Goal: Transaction & Acquisition: Purchase product/service

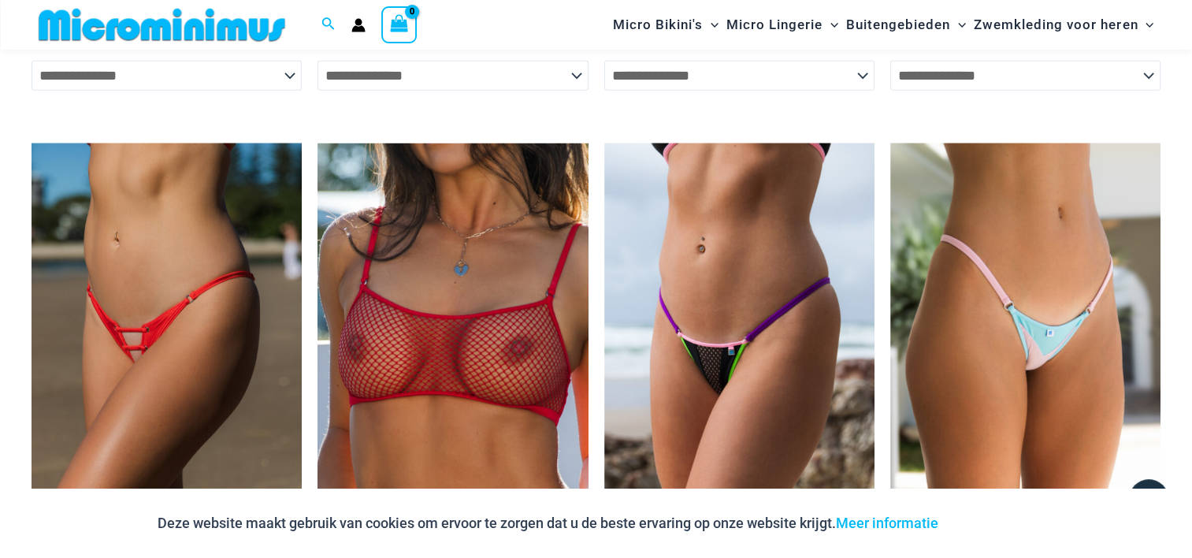
scroll to position [5031, 0]
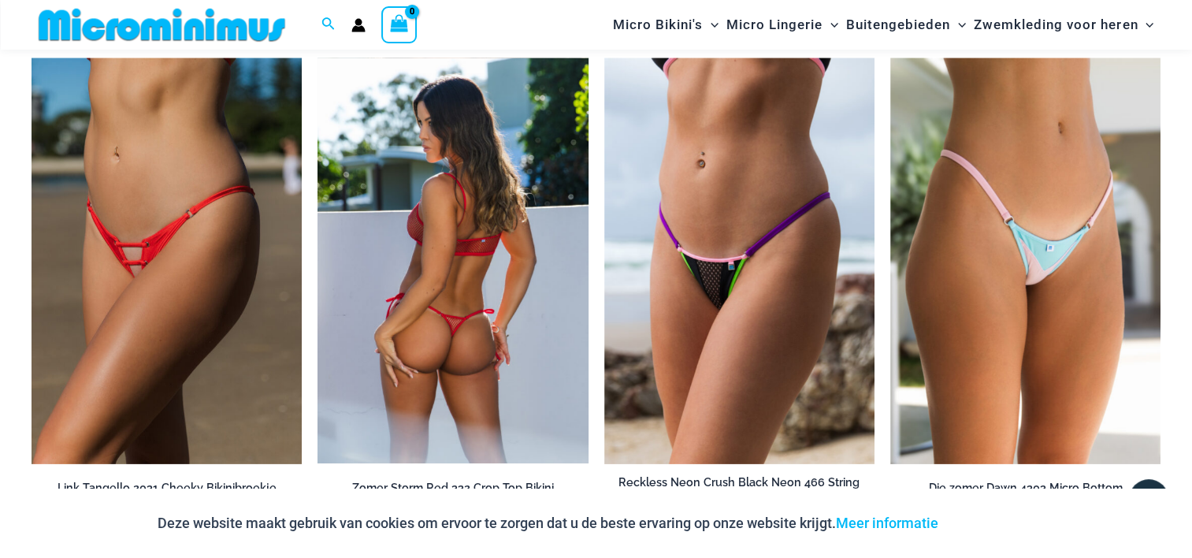
click at [477, 344] on img at bounding box center [453, 260] width 270 height 405
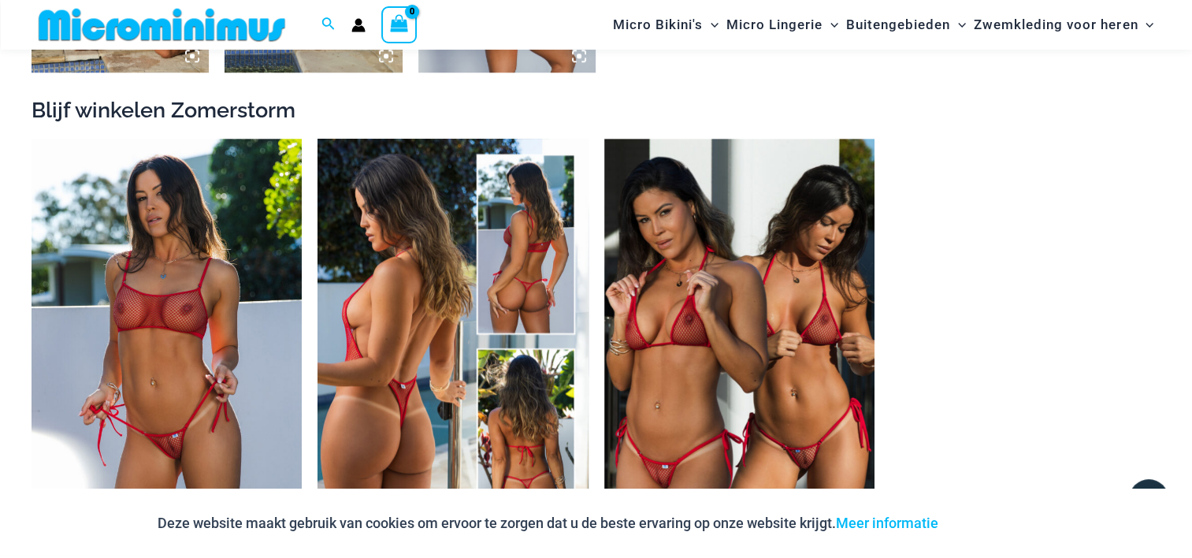
scroll to position [1562, 0]
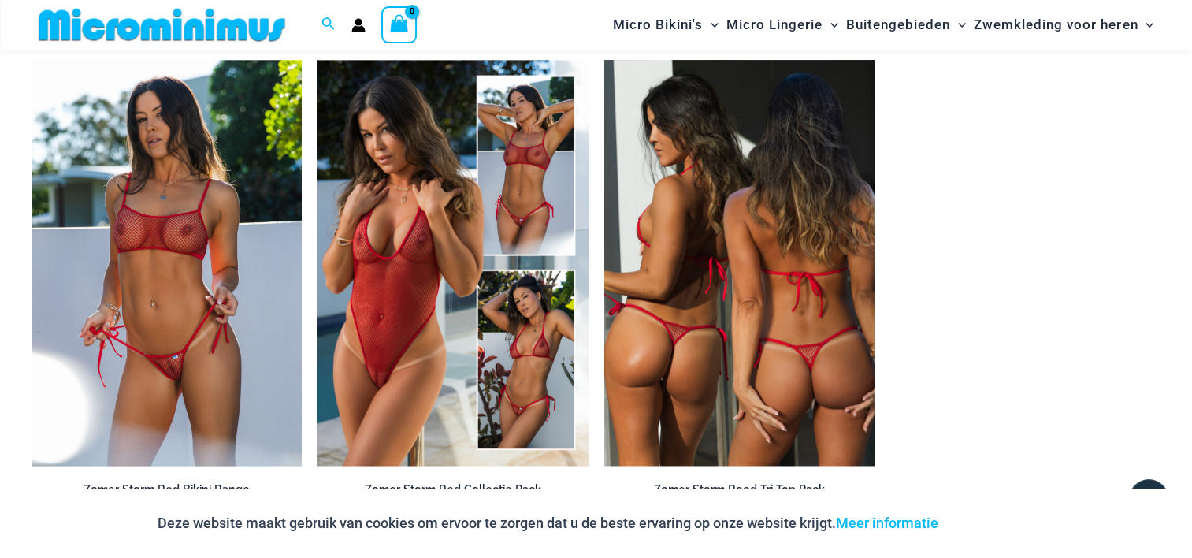
click at [649, 344] on img at bounding box center [739, 263] width 270 height 406
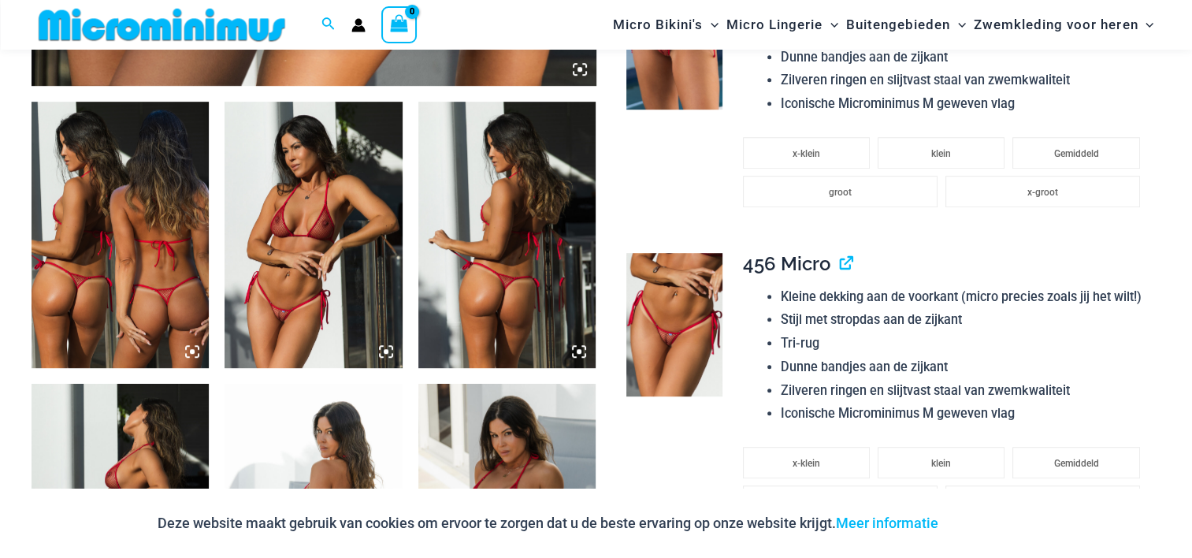
scroll to position [931, 0]
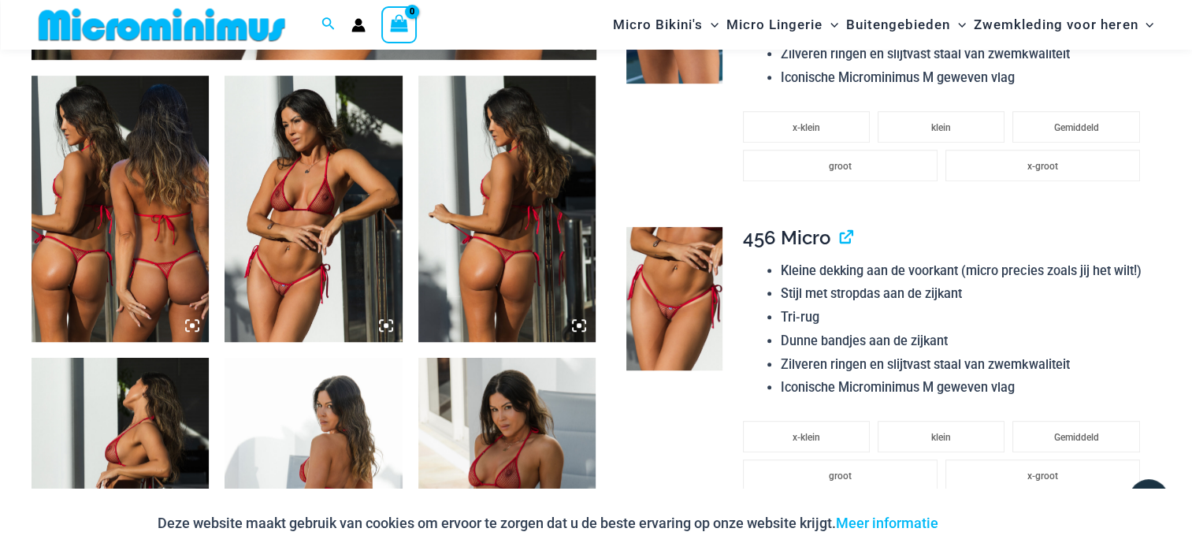
click at [385, 323] on icon at bounding box center [386, 325] width 5 height 5
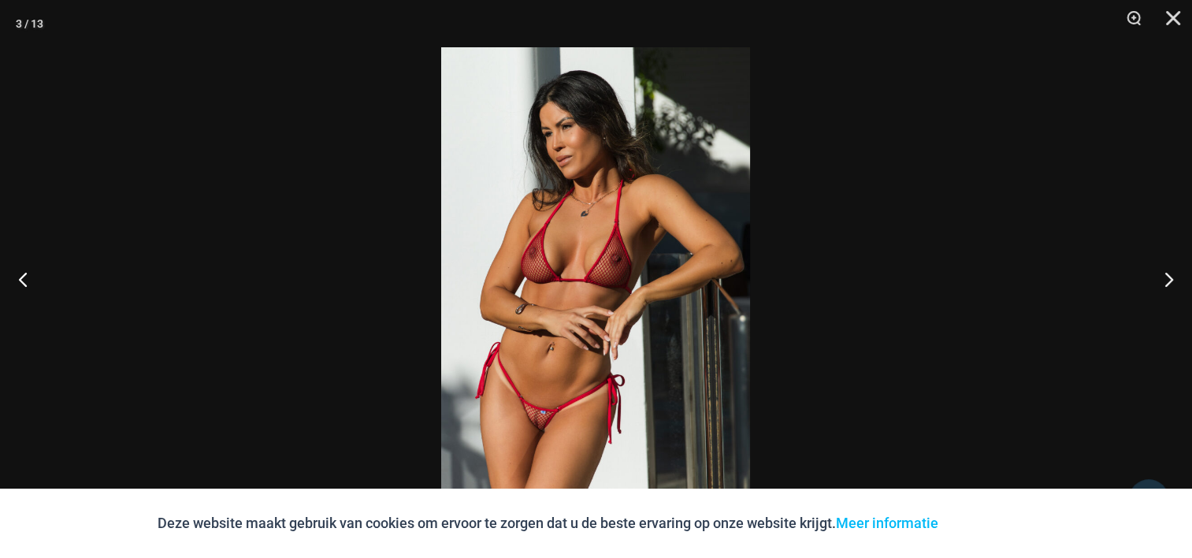
click at [385, 323] on div at bounding box center [596, 279] width 1192 height 558
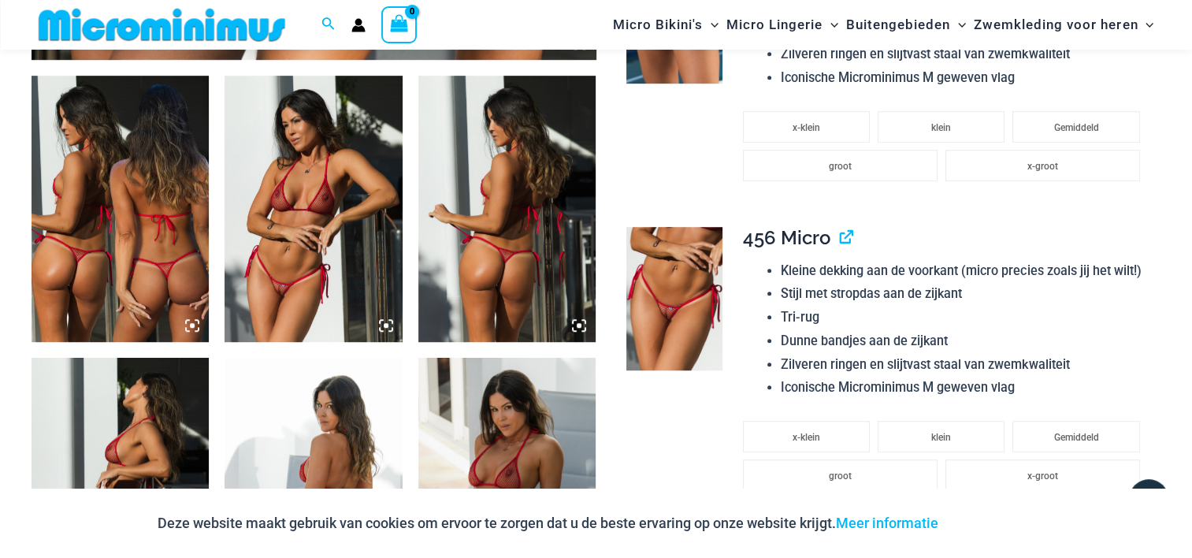
click at [389, 323] on icon at bounding box center [386, 325] width 14 height 14
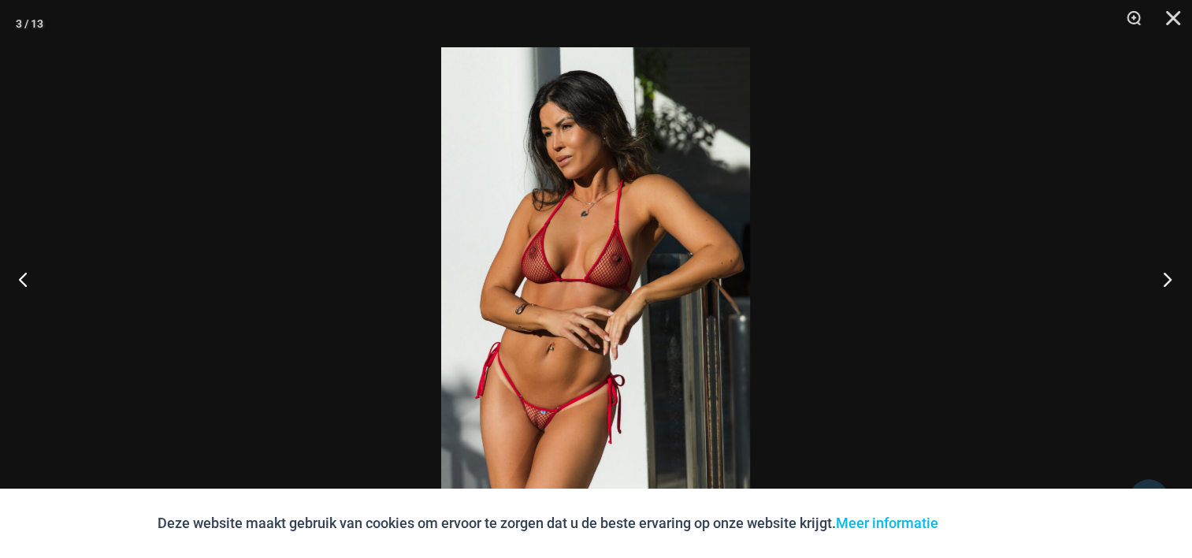
click at [1165, 273] on button "Volgend" at bounding box center [1162, 279] width 59 height 79
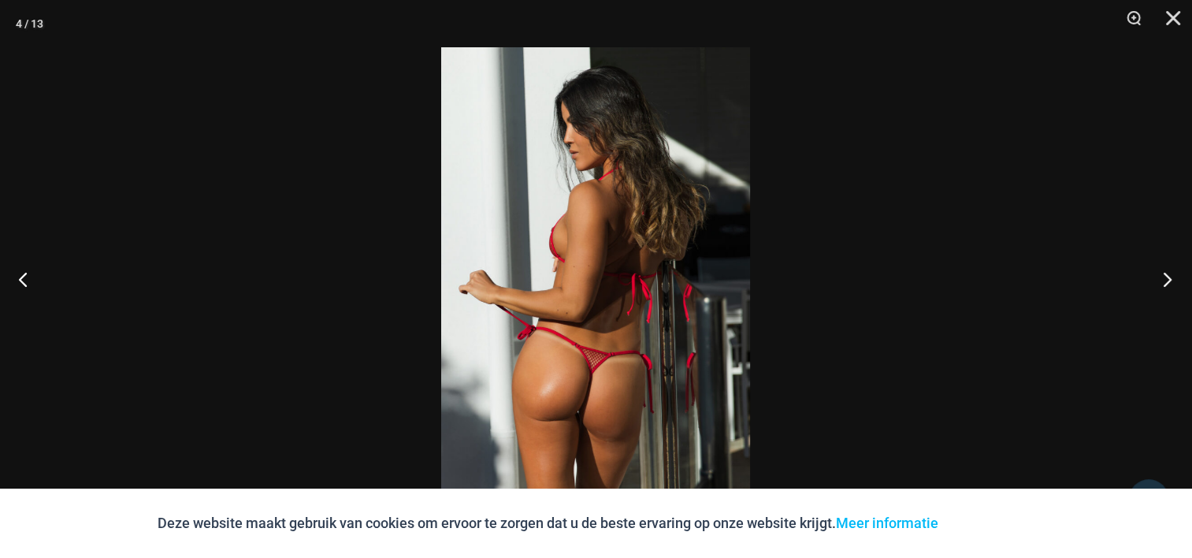
click at [1165, 274] on button "Volgend" at bounding box center [1162, 279] width 59 height 79
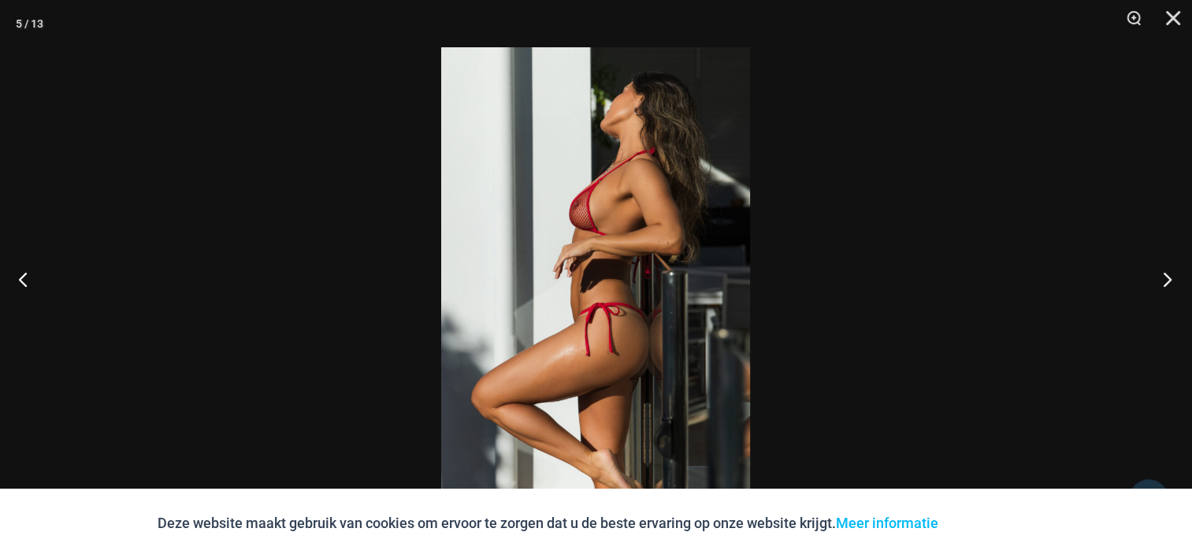
click at [1165, 274] on button "Volgend" at bounding box center [1162, 279] width 59 height 79
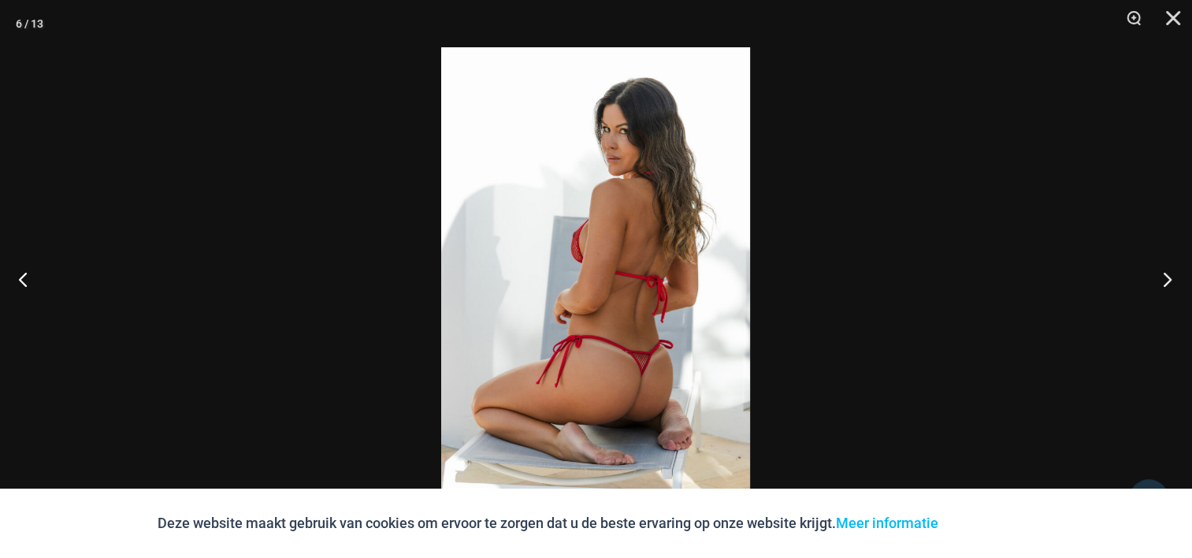
click at [1165, 274] on button "Volgend" at bounding box center [1162, 279] width 59 height 79
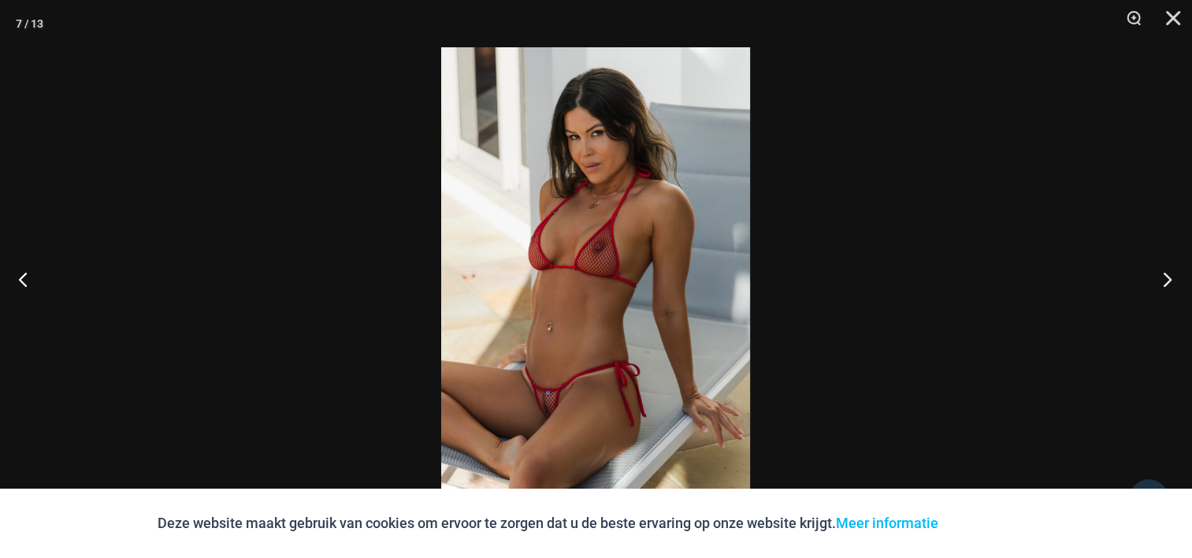
click at [1165, 274] on button "Volgend" at bounding box center [1162, 279] width 59 height 79
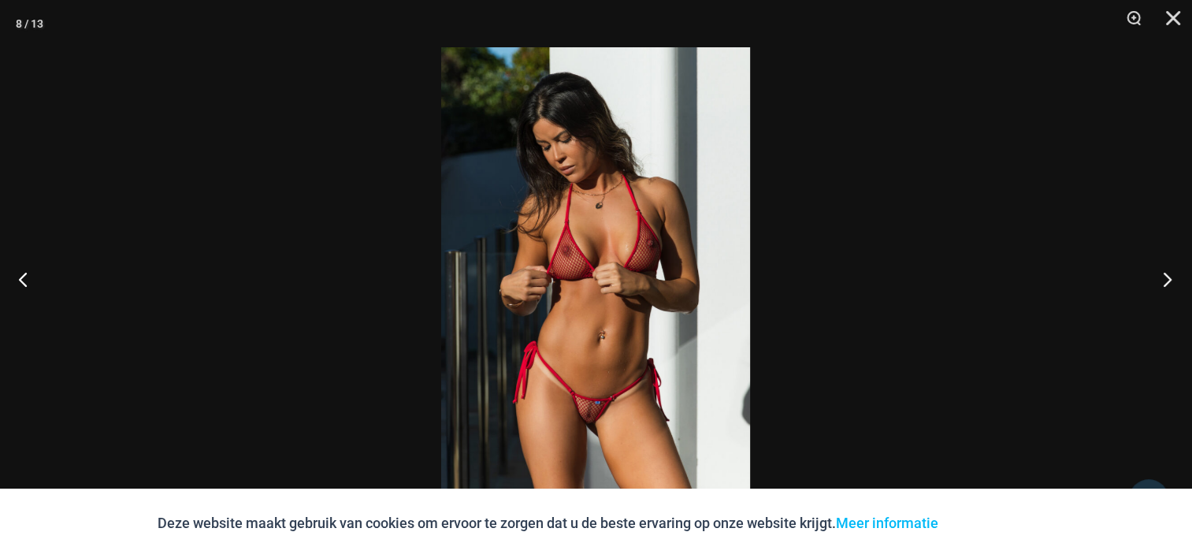
click at [1165, 274] on button "Volgend" at bounding box center [1162, 279] width 59 height 79
